Goal: Task Accomplishment & Management: Manage account settings

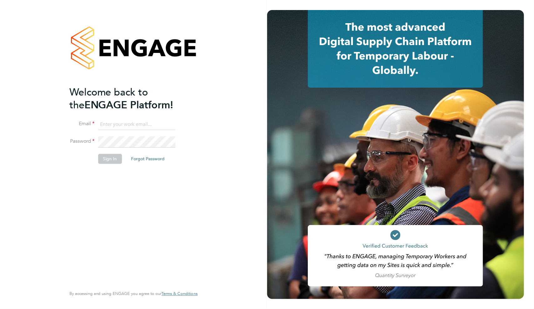
type input "evie@cuthbert.me"
click at [109, 160] on button "Sign In" at bounding box center [110, 159] width 24 height 10
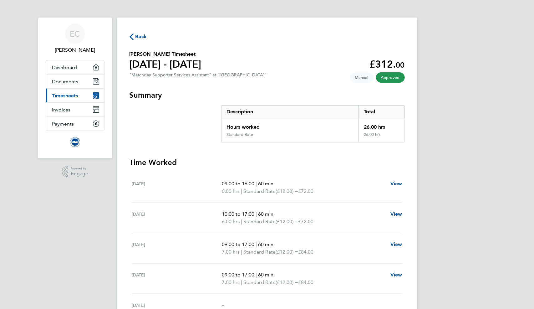
click at [143, 34] on span "Back" at bounding box center [141, 37] width 12 height 8
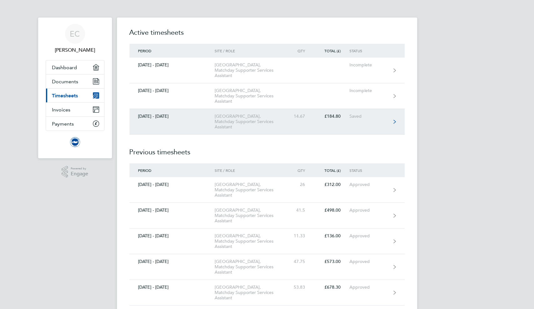
click at [248, 118] on div "[GEOGRAPHIC_DATA], Matchday Supporter Services Assistant" at bounding box center [251, 122] width 72 height 16
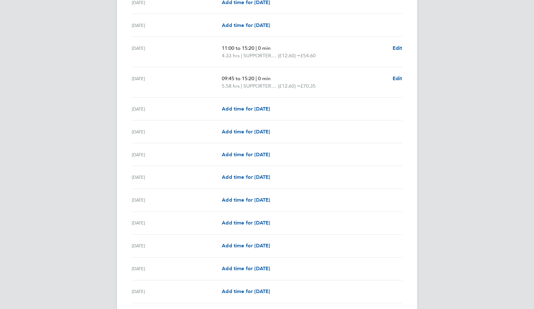
scroll to position [646, 0]
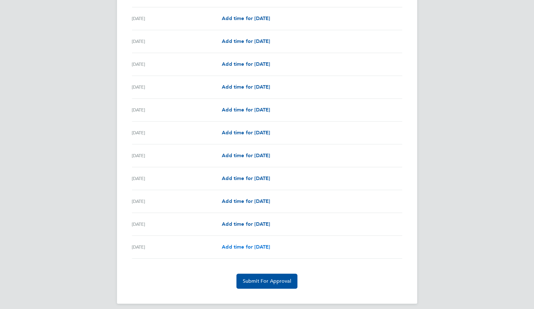
click at [265, 244] on span "Add time for [DATE]" at bounding box center [246, 247] width 48 height 6
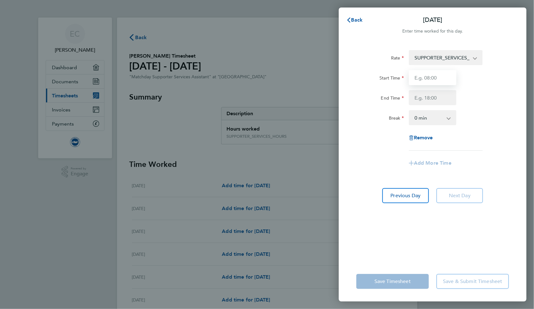
click at [443, 78] on input "Start Time" at bounding box center [433, 77] width 48 height 15
type input "09:30"
click at [436, 97] on input "End Time" at bounding box center [433, 97] width 48 height 15
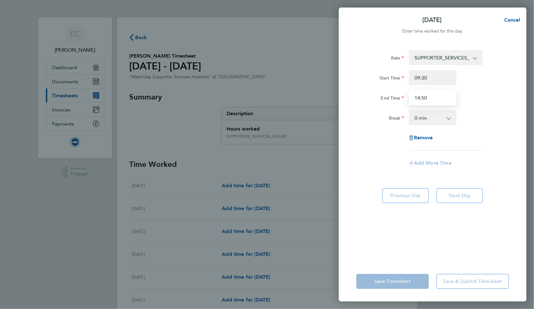
type input "14:50"
click at [481, 118] on div "Break 0 min 15 min 30 min 45 min 60 min 75 min 90 min" at bounding box center [433, 117] width 158 height 15
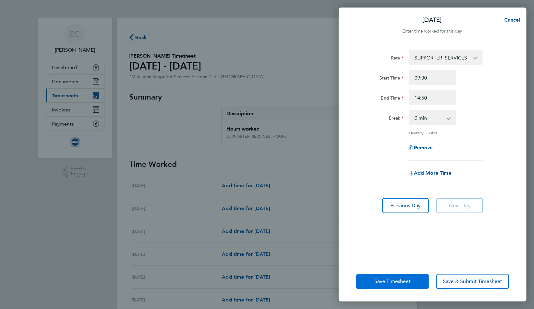
click at [390, 276] on button "Save Timesheet" at bounding box center [392, 281] width 73 height 15
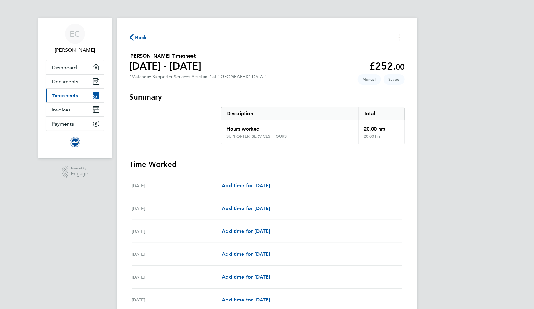
click at [143, 34] on span "Back" at bounding box center [141, 38] width 12 height 8
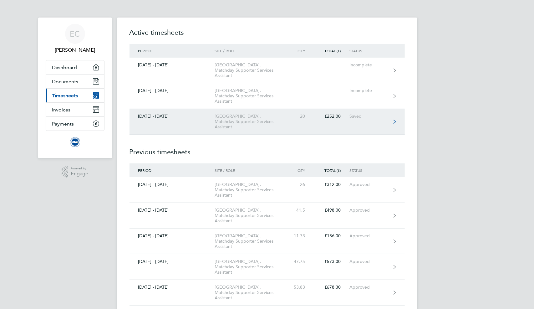
click at [277, 115] on div "[GEOGRAPHIC_DATA], Matchday Supporter Services Assistant" at bounding box center [251, 122] width 72 height 16
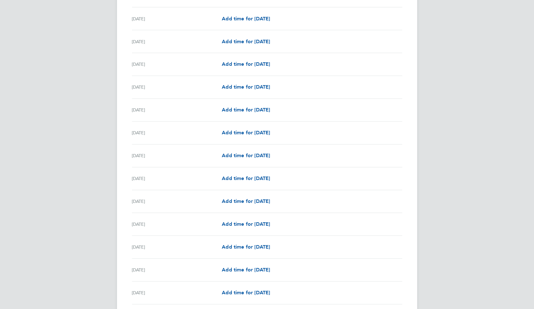
scroll to position [654, 0]
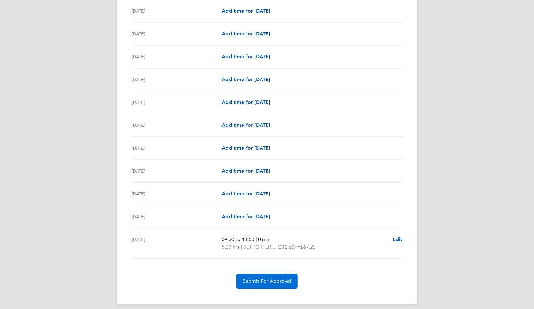
click at [286, 278] on span "Submit For Approval" at bounding box center [267, 281] width 48 height 6
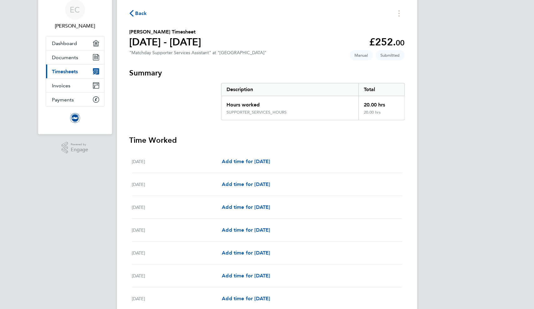
scroll to position [0, 0]
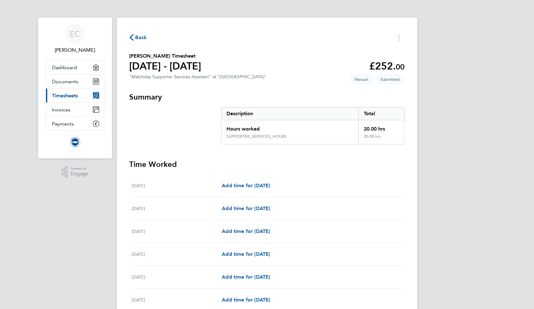
click at [144, 34] on span "Back" at bounding box center [141, 38] width 12 height 8
